Goal: Communication & Community: Share content

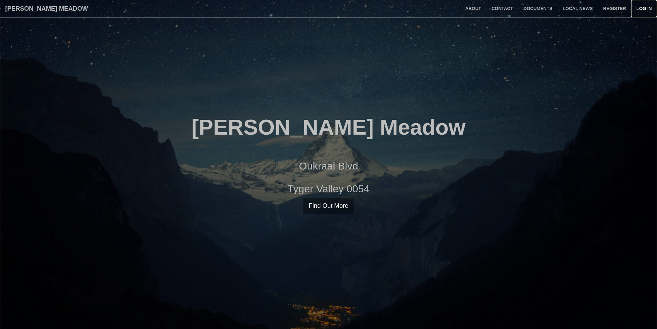
click at [636, 8] on link "Log in" at bounding box center [644, 8] width 26 height 17
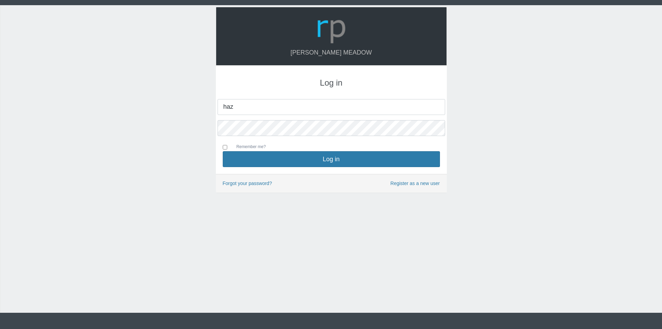
type input "[EMAIL_ADDRESS][DOMAIN_NAME]"
click at [223, 151] on button "Log in" at bounding box center [331, 159] width 217 height 16
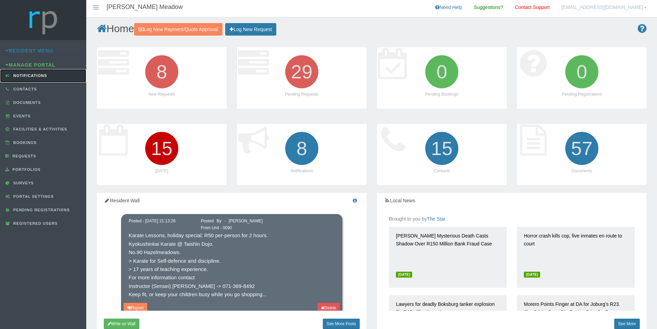
click at [34, 74] on span "Notifications" at bounding box center [30, 75] width 36 height 4
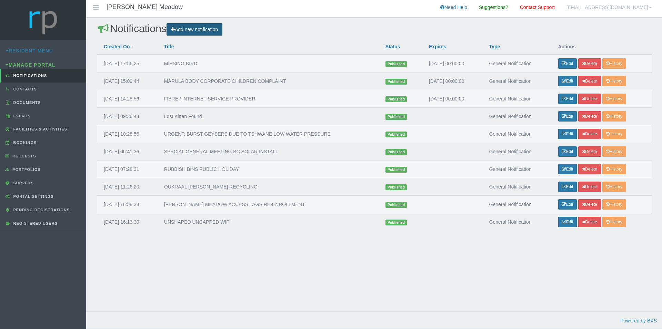
click at [203, 30] on link "Add new notification" at bounding box center [195, 29] width 56 height 13
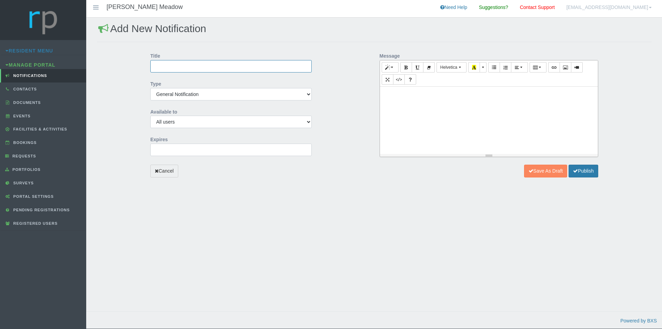
click at [243, 68] on input "Title" at bounding box center [230, 66] width 161 height 12
type input "LIFT WANTED FOR CHILD TO GERMAN SCHOOL"
click at [190, 152] on input "2025-08-15 00:00:00" at bounding box center [230, 150] width 161 height 12
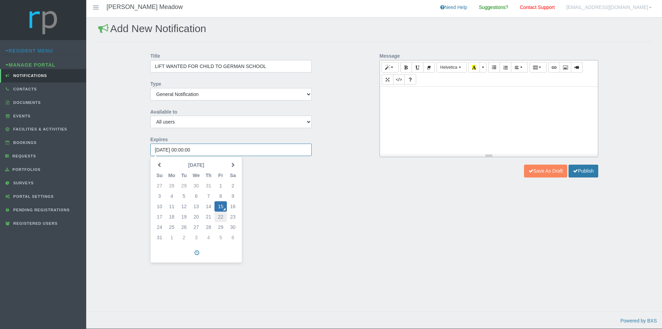
click at [219, 217] on td "22" at bounding box center [221, 216] width 12 height 10
type input "[DATE] 00:00:00"
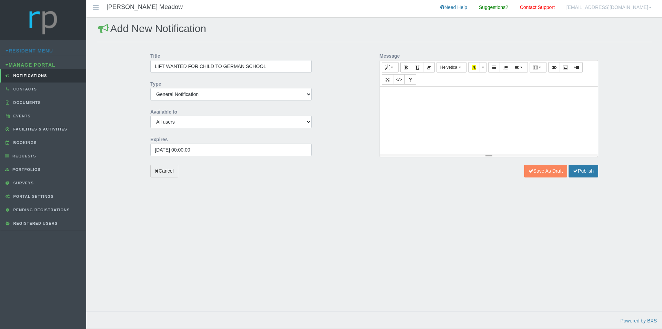
click at [407, 109] on div at bounding box center [489, 120] width 218 height 67
click at [489, 117] on p "I have a resident who is urgently seeking for assistance with transporting thei…" at bounding box center [489, 110] width 211 height 16
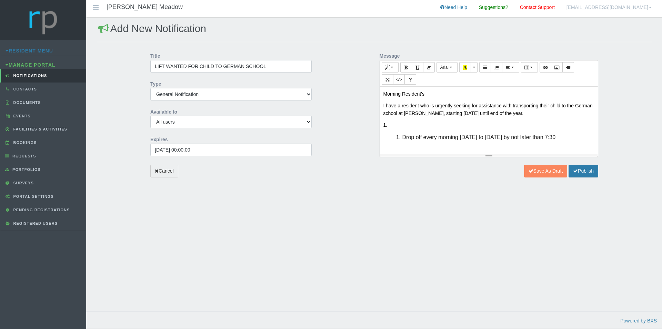
click at [399, 126] on p "1." at bounding box center [489, 125] width 211 height 8
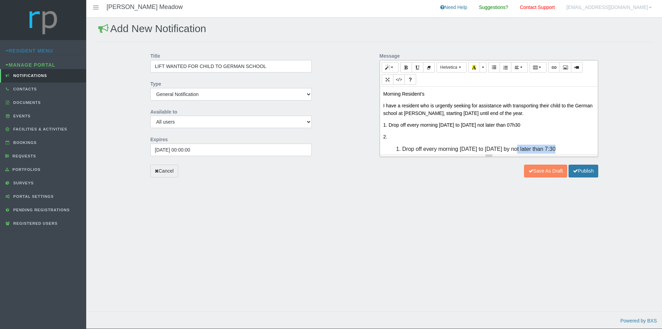
scroll to position [7, 0]
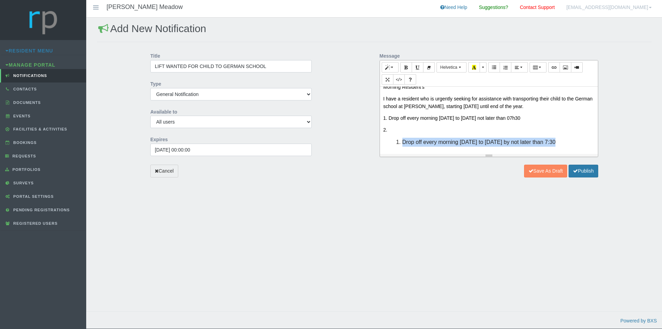
drag, startPoint x: 564, startPoint y: 149, endPoint x: 394, endPoint y: 145, distance: 169.8
click at [394, 145] on ol "Drop off every morning Monday to Friday by not later than 7:30" at bounding box center [489, 142] width 211 height 9
click at [402, 128] on p "2." at bounding box center [489, 130] width 211 height 8
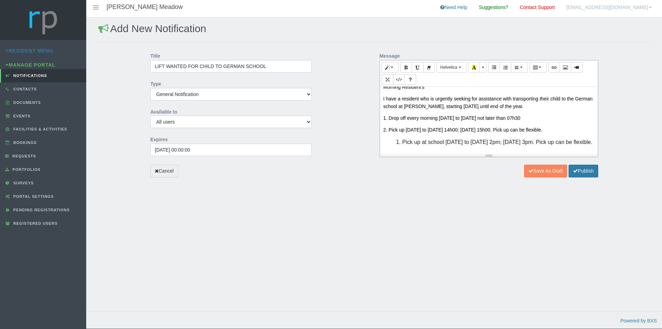
scroll to position [16, 0]
drag, startPoint x: 430, startPoint y: 151, endPoint x: 392, endPoint y: 133, distance: 41.8
click at [392, 138] on ol "Pick up at school Monday to Thursday 2pm; Friday 3pm. Pick up can be flexible." at bounding box center [489, 142] width 211 height 9
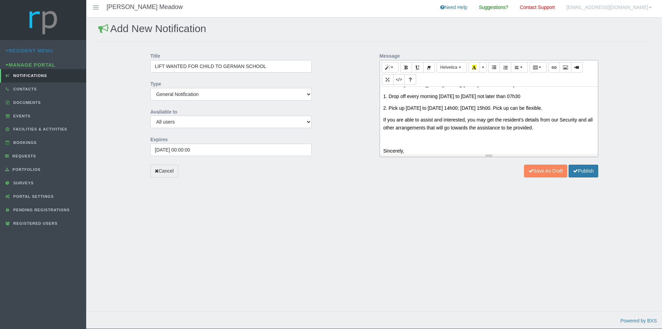
scroll to position [40, 0]
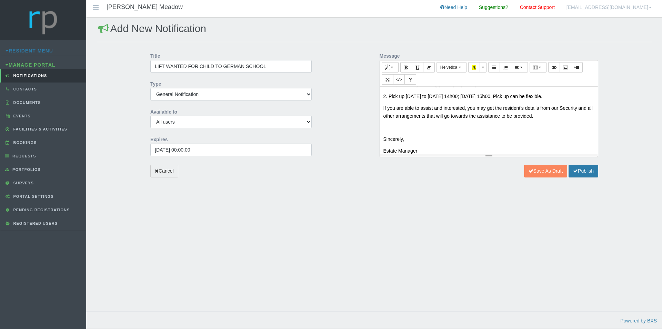
click at [388, 131] on p at bounding box center [489, 128] width 211 height 8
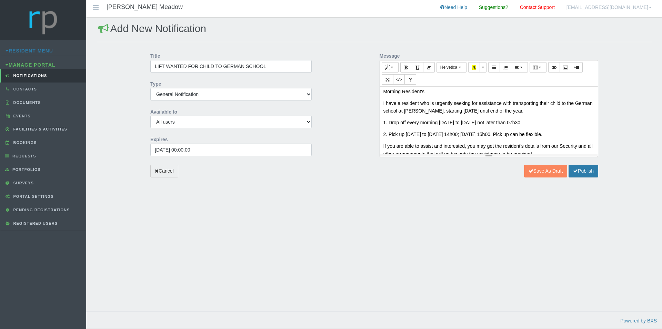
scroll to position [0, 0]
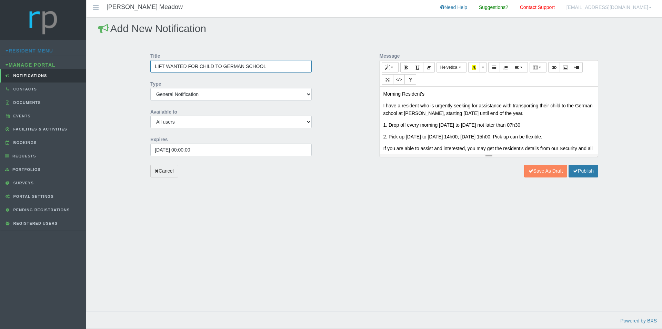
click at [277, 68] on input "LIFT WANTED FOR CHILD TO GERMAN SCHOOL" at bounding box center [230, 66] width 161 height 12
click at [583, 170] on button "Publish" at bounding box center [584, 171] width 30 height 13
